Goal: Navigation & Orientation: Find specific page/section

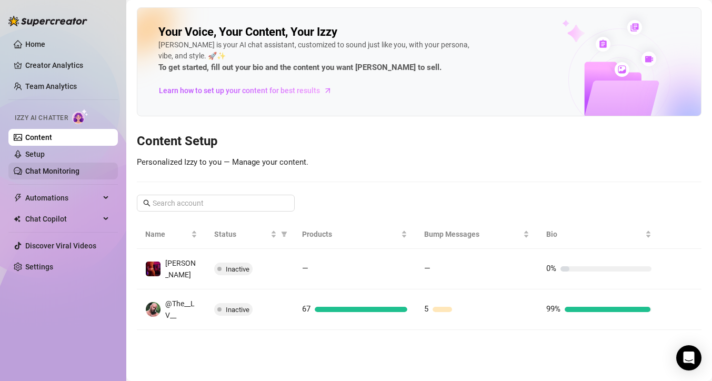
click at [42, 171] on link "Chat Monitoring" at bounding box center [52, 171] width 54 height 8
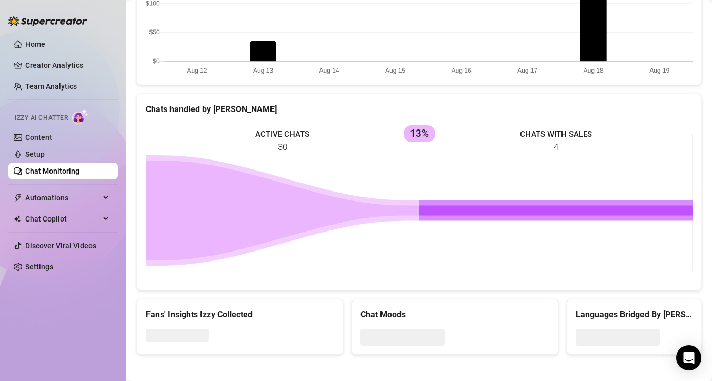
scroll to position [365, 0]
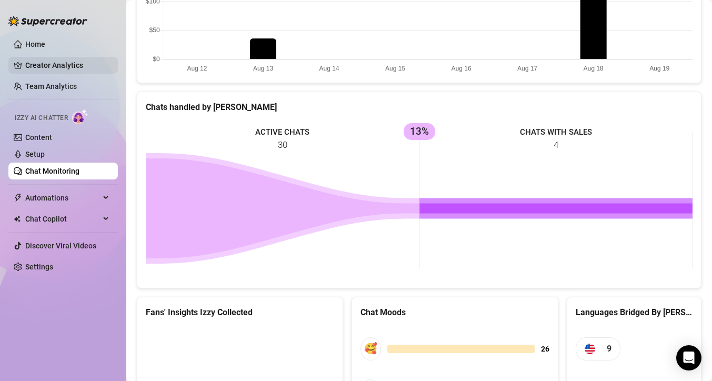
click at [46, 73] on link "Creator Analytics" at bounding box center [67, 65] width 84 height 17
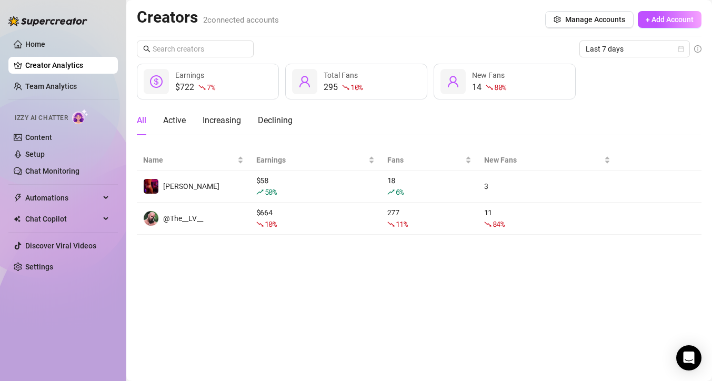
click at [624, 59] on div "Last 7 days $722 7 % Earnings 295 10 % Total Fans 14 80 % New Fans All Active I…" at bounding box center [419, 138] width 565 height 194
click at [630, 57] on div "Last 7 days" at bounding box center [635, 49] width 111 height 17
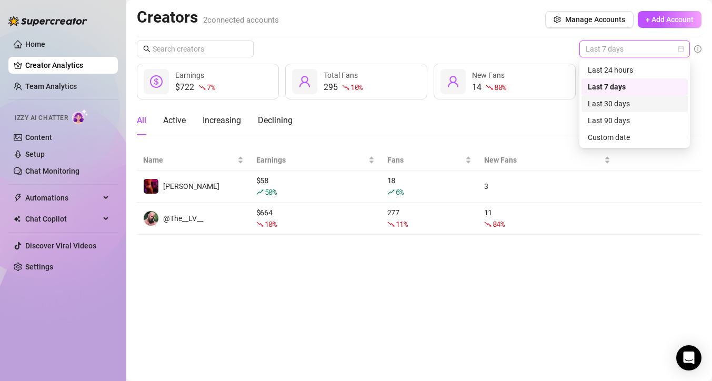
click at [627, 95] on div "Last 30 days" at bounding box center [635, 103] width 106 height 17
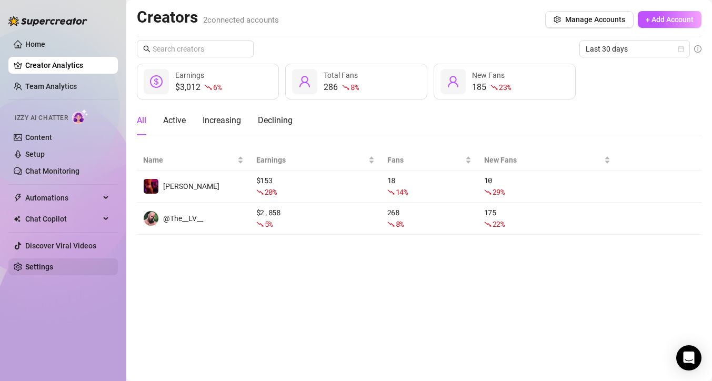
click at [31, 265] on link "Settings" at bounding box center [39, 267] width 28 height 8
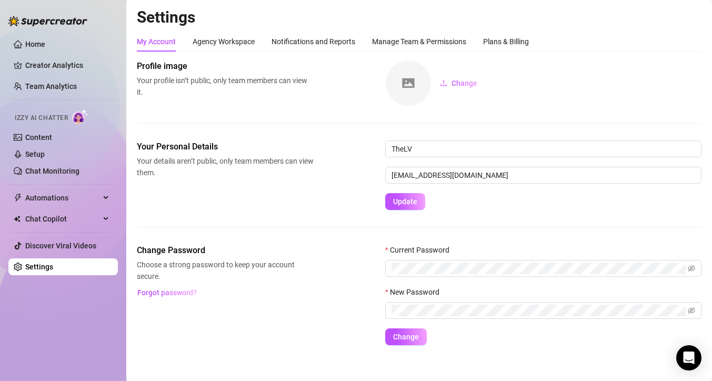
click at [31, 265] on link "Settings" at bounding box center [39, 267] width 28 height 8
click at [223, 41] on div "Agency Workspace" at bounding box center [224, 42] width 62 height 12
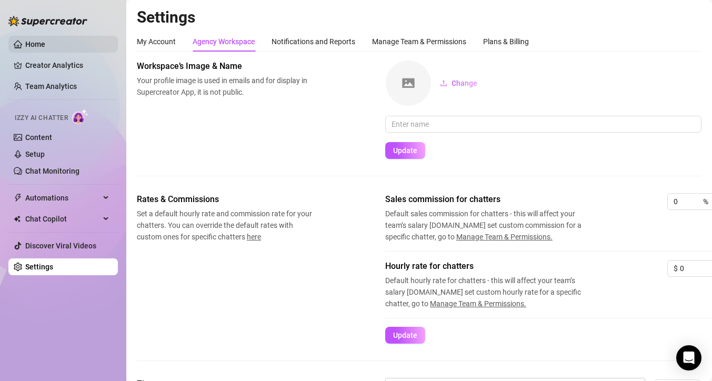
click at [27, 44] on link "Home" at bounding box center [35, 44] width 20 height 8
